Goal: Task Accomplishment & Management: Manage account settings

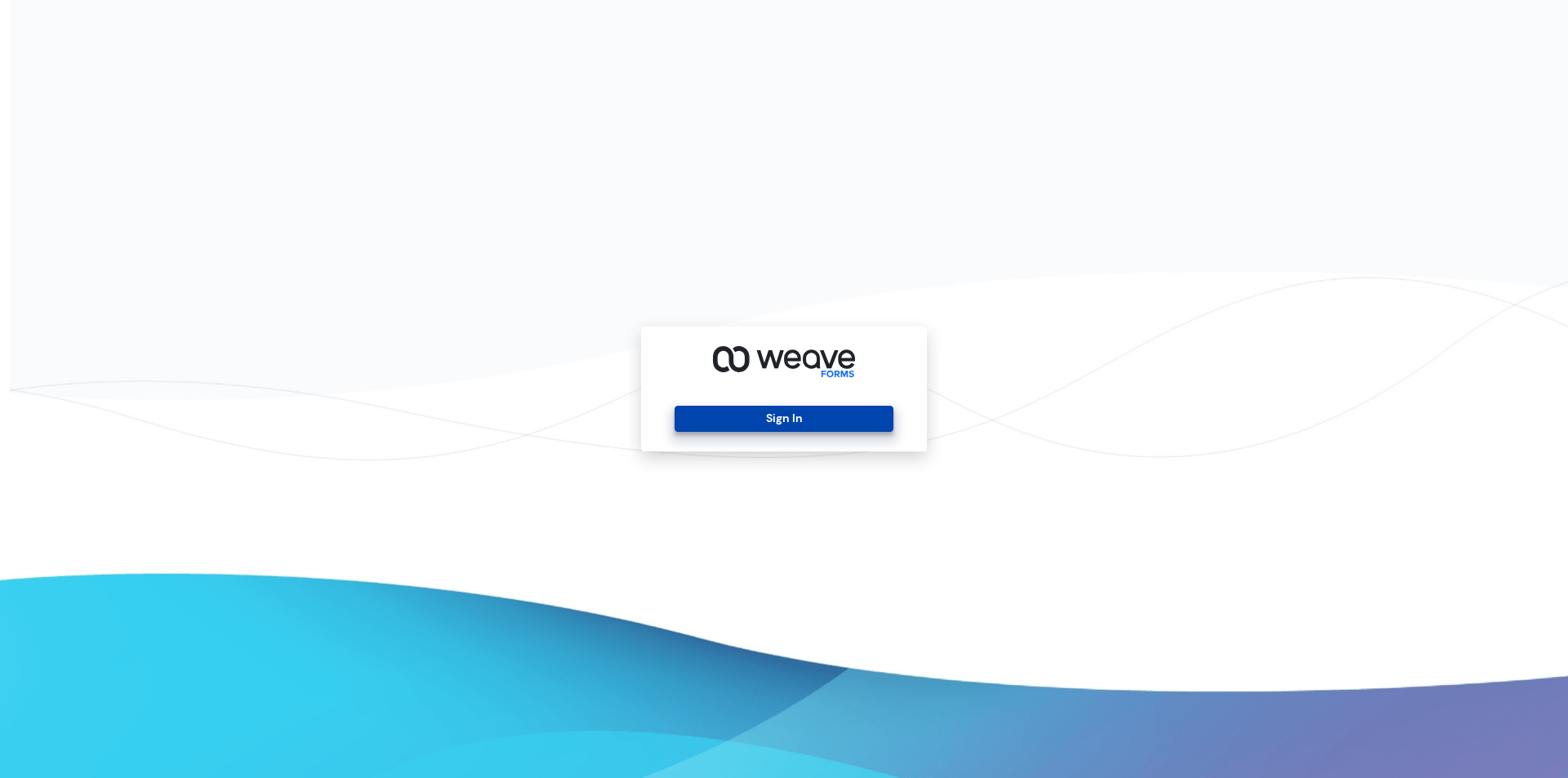
click at [810, 412] on button "Sign In" at bounding box center [784, 419] width 218 height 26
